Goal: Navigation & Orientation: Find specific page/section

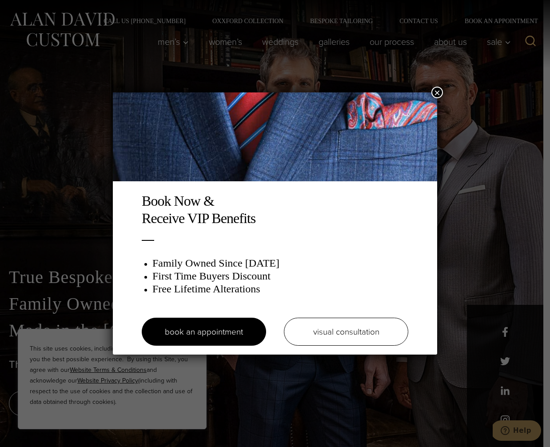
click at [434, 91] on button "×" at bounding box center [437, 93] width 12 height 12
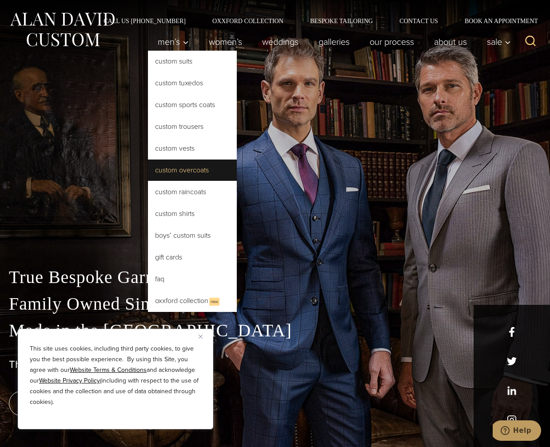
click at [193, 171] on link "Custom Overcoats" at bounding box center [192, 169] width 89 height 21
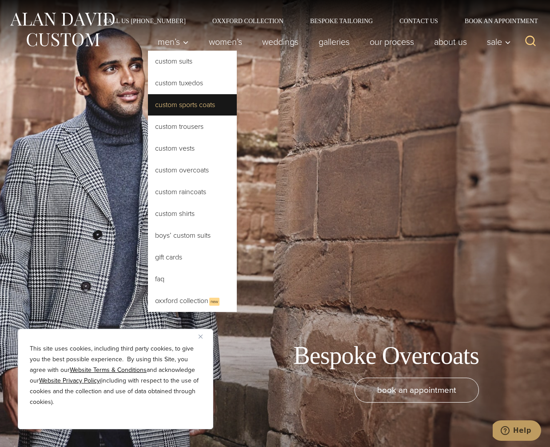
click at [181, 107] on link "Custom Sports Coats" at bounding box center [192, 104] width 89 height 21
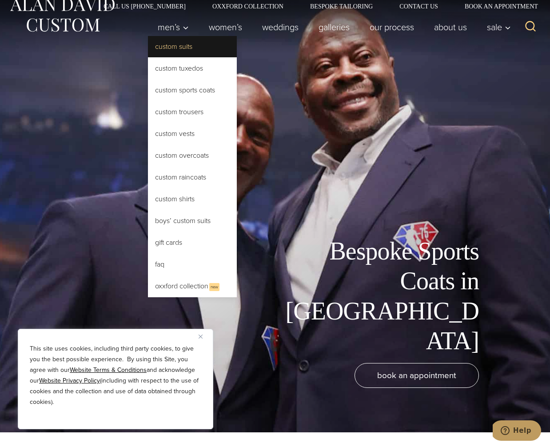
scroll to position [16, 0]
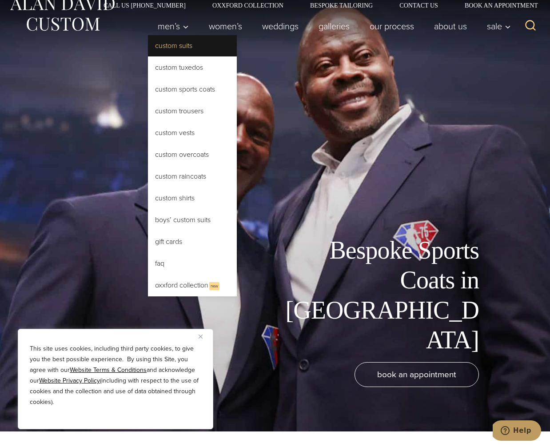
click at [171, 50] on link "Custom Suits" at bounding box center [192, 45] width 89 height 21
